Goal: Information Seeking & Learning: Learn about a topic

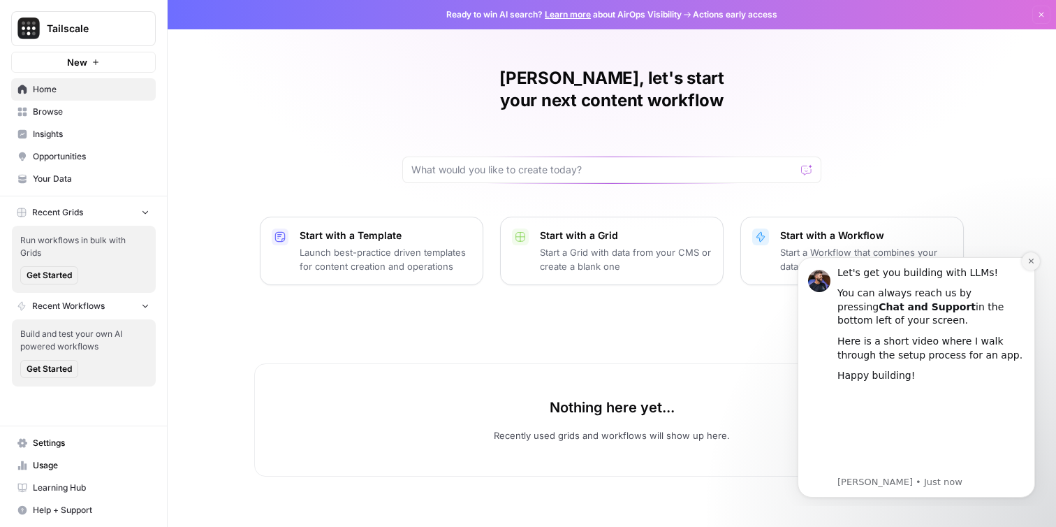
click at [1027, 261] on icon "Dismiss notification" at bounding box center [1031, 261] width 8 height 8
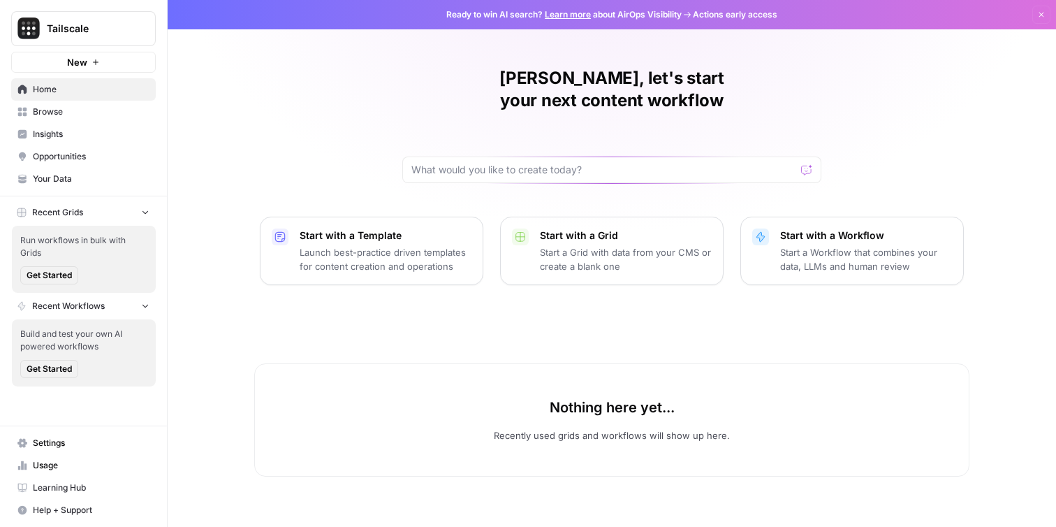
click at [952, 266] on div "[PERSON_NAME], let's start your next content workflow Start with a Template Lau…" at bounding box center [612, 263] width 888 height 527
